Goal: Information Seeking & Learning: Find specific fact

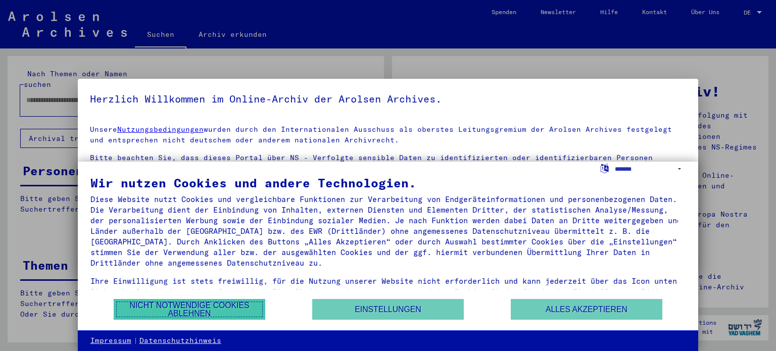
click at [224, 312] on button "Nicht notwendige Cookies ablehnen" at bounding box center [189, 309] width 151 height 21
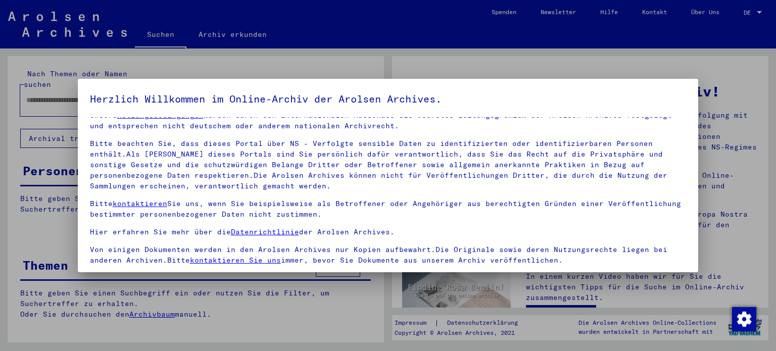
scroll to position [85, 0]
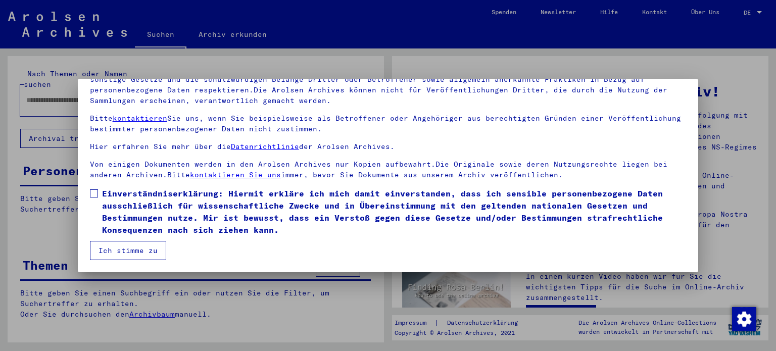
click at [95, 192] on span at bounding box center [94, 193] width 8 height 8
click at [109, 251] on button "Ich stimme zu" at bounding box center [128, 250] width 76 height 19
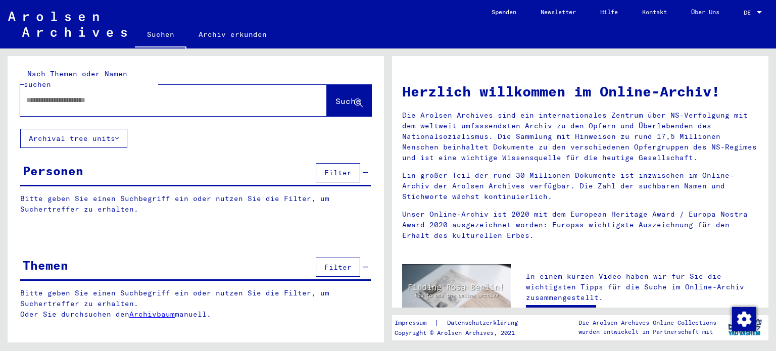
click at [111, 95] on input "text" at bounding box center [161, 100] width 270 height 11
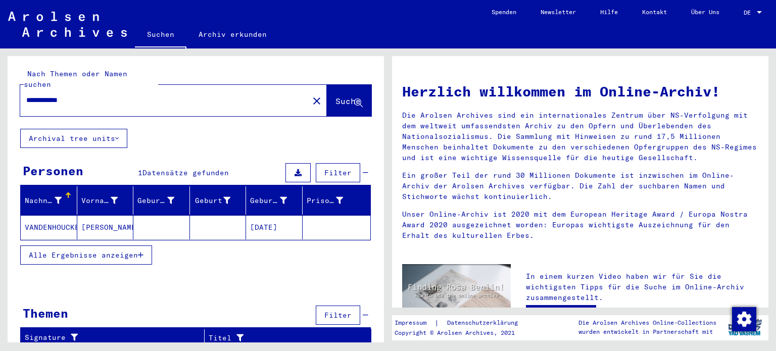
click at [40, 95] on input "**********" at bounding box center [161, 100] width 270 height 11
click at [56, 95] on input "**********" at bounding box center [161, 100] width 270 height 11
click at [335, 96] on span "Suche" at bounding box center [347, 101] width 25 height 10
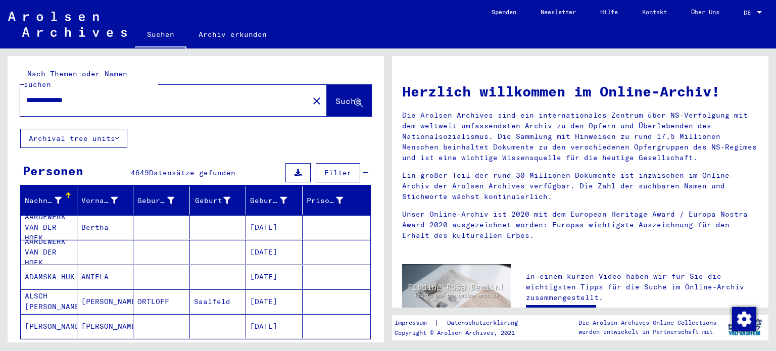
scroll to position [50, 0]
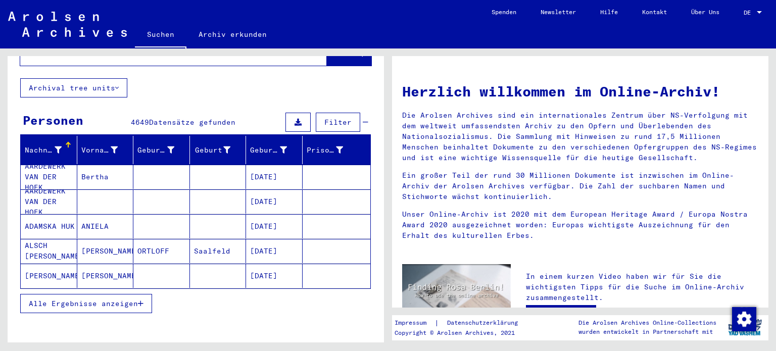
click at [95, 299] on span "Alle Ergebnisse anzeigen" at bounding box center [83, 303] width 109 height 9
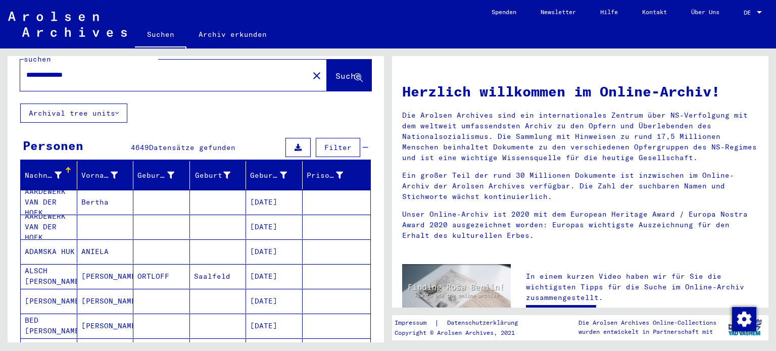
scroll to position [0, 0]
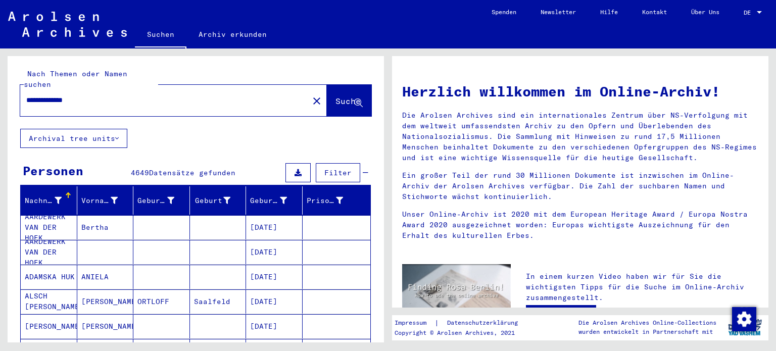
click at [135, 95] on input "**********" at bounding box center [161, 100] width 270 height 11
type input "**********"
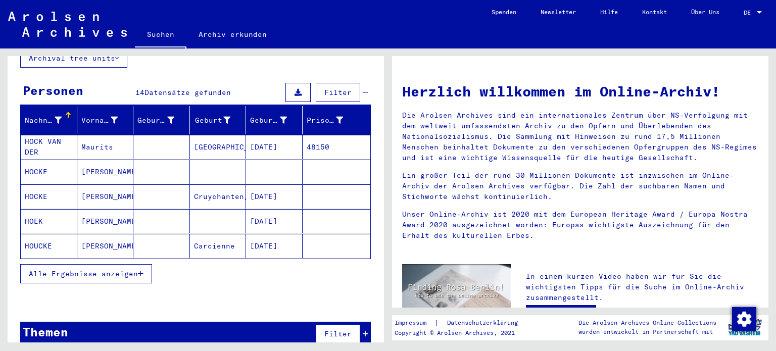
scroll to position [83, 0]
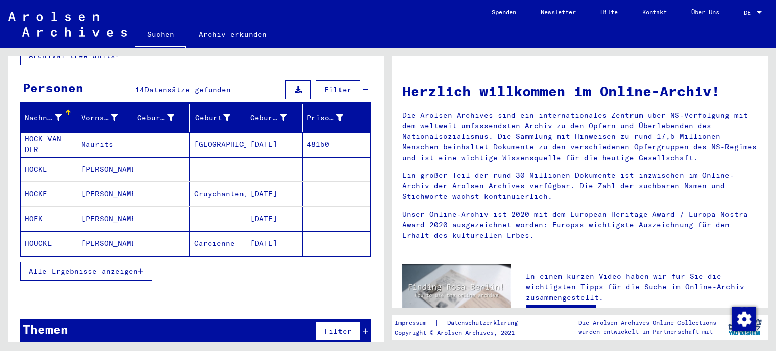
click at [96, 267] on span "Alle Ergebnisse anzeigen" at bounding box center [83, 271] width 109 height 9
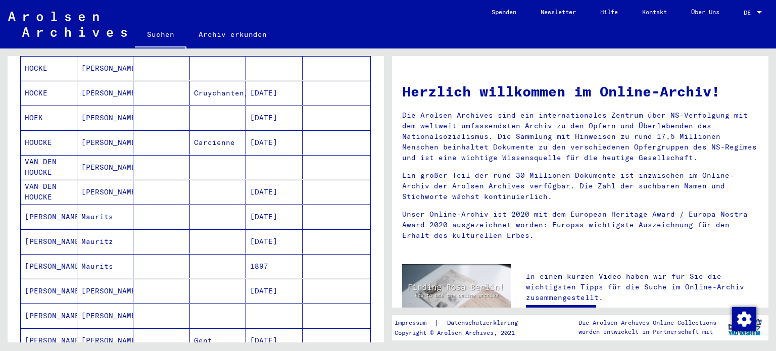
scroll to position [234, 0]
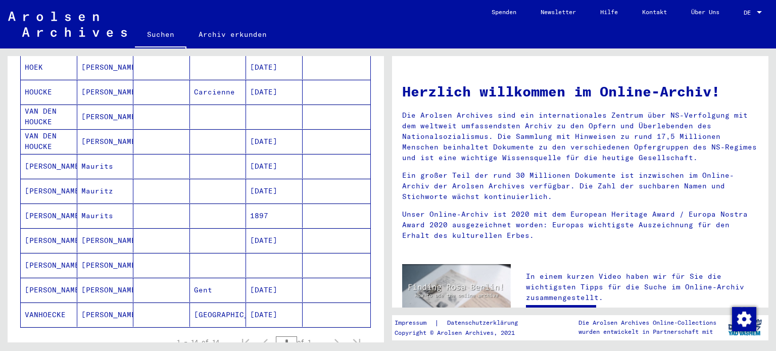
click at [91, 130] on mat-cell "[PERSON_NAME]" at bounding box center [105, 141] width 57 height 24
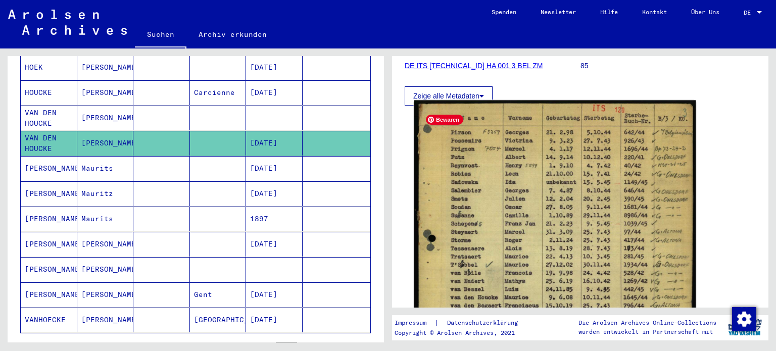
scroll to position [202, 0]
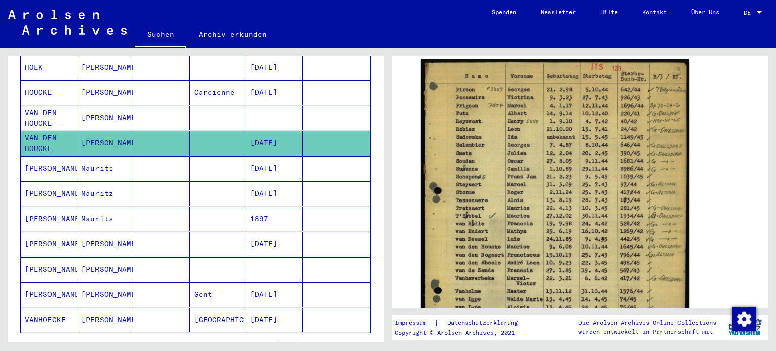
click at [85, 106] on mat-cell "[PERSON_NAME]" at bounding box center [105, 118] width 57 height 25
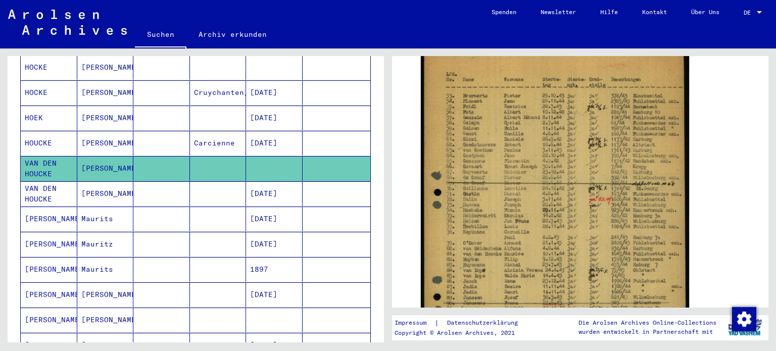
scroll to position [135, 0]
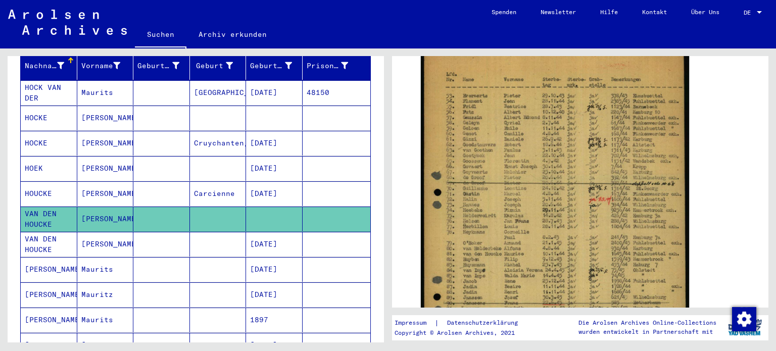
click at [150, 111] on mat-cell at bounding box center [161, 118] width 57 height 25
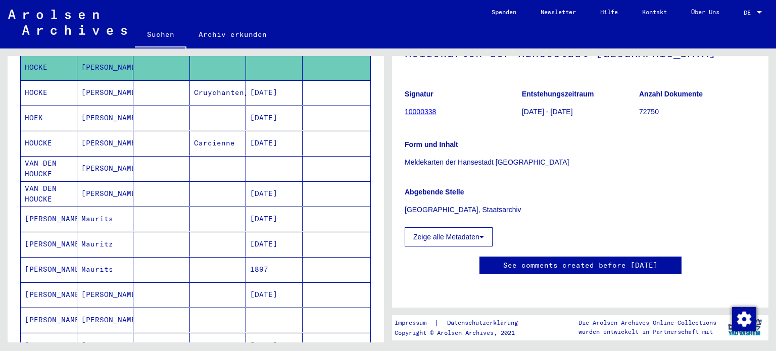
scroll to position [236, 0]
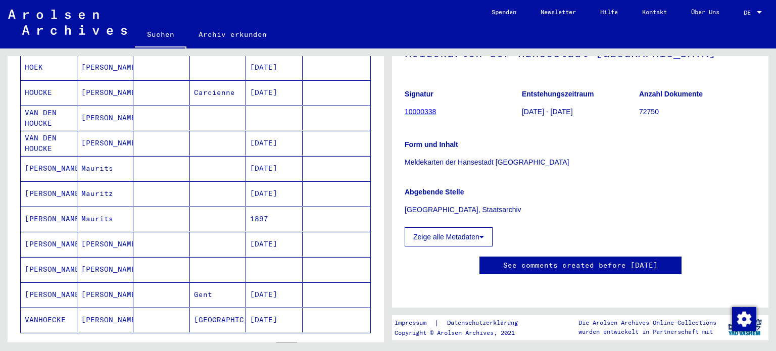
click at [94, 257] on mat-cell "[PERSON_NAME]" at bounding box center [105, 269] width 57 height 25
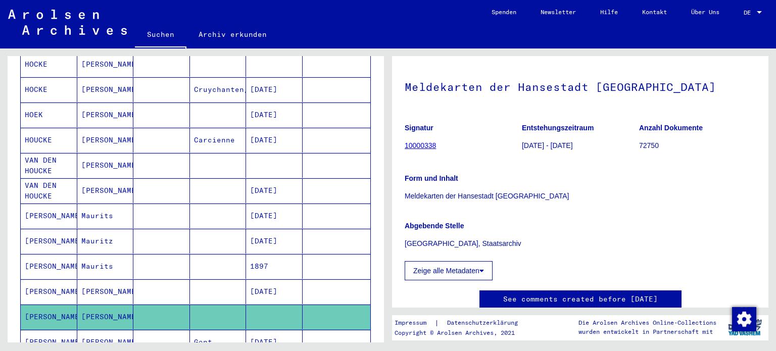
scroll to position [202, 0]
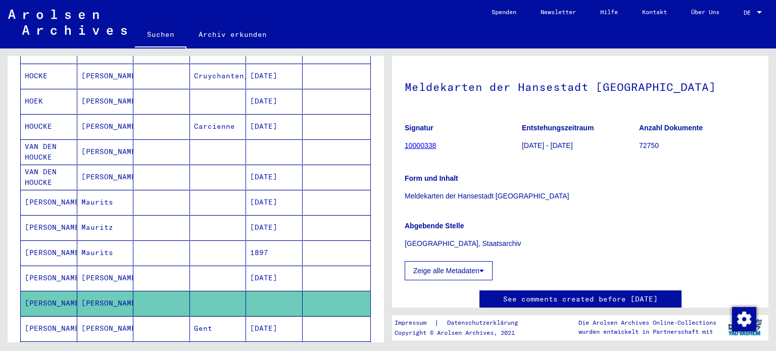
click at [45, 165] on mat-cell "VAN DEN HOUCKE" at bounding box center [49, 177] width 57 height 25
